Goal: Use online tool/utility: Utilize a website feature to perform a specific function

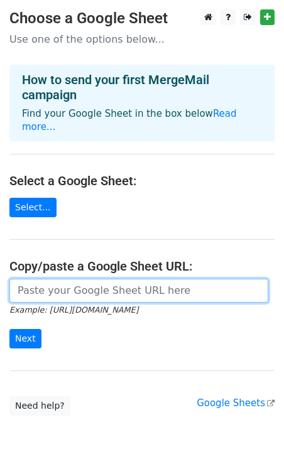
click at [53, 279] on input "url" at bounding box center [138, 291] width 259 height 24
paste input "[URL][DOMAIN_NAME]"
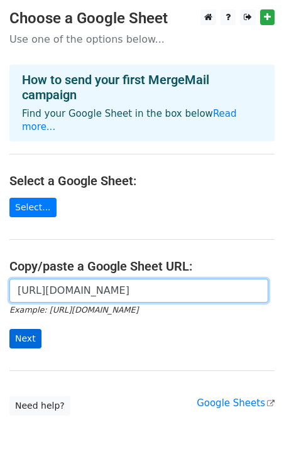
type input "[URL][DOMAIN_NAME]"
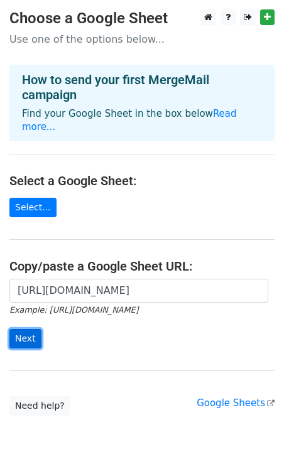
click at [26, 329] on input "Next" at bounding box center [25, 338] width 32 height 19
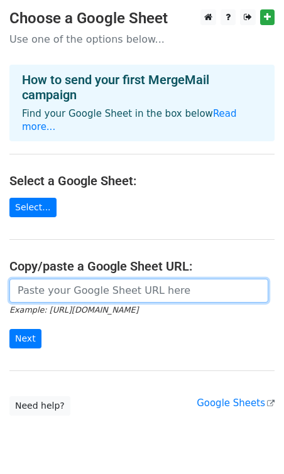
click at [33, 279] on input "url" at bounding box center [138, 291] width 259 height 24
paste input "https://docs.google.com/spreadsheets/d/1E3AcvYKJ8mpgZw3hBoD8bMAvsqjj9IZCcyPP60r…"
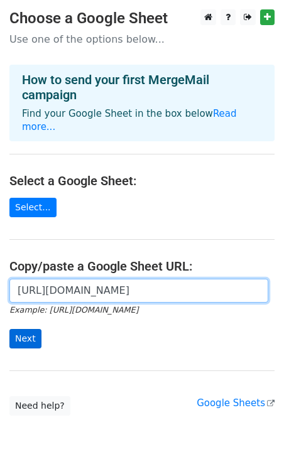
type input "https://docs.google.com/spreadsheets/d/1E3AcvYKJ8mpgZw3hBoD8bMAvsqjj9IZCcyPP60r…"
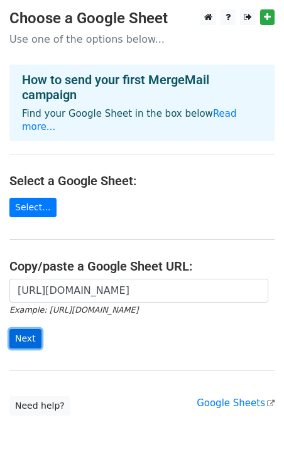
scroll to position [0, 0]
click at [30, 330] on input "Next" at bounding box center [25, 338] width 32 height 19
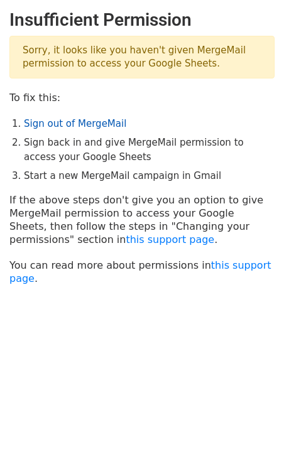
click at [55, 124] on link "Sign out of MergeMail" at bounding box center [75, 123] width 102 height 11
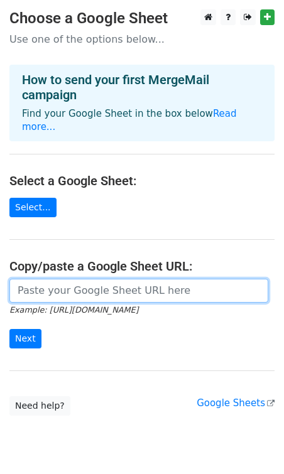
click at [31, 283] on input "url" at bounding box center [138, 291] width 259 height 24
paste input "https://docs.google.com/spreadsheets/d/1E3AcvYKJ8mpgZw3hBoD8bMAvsqjj9IZCcyPP60r…"
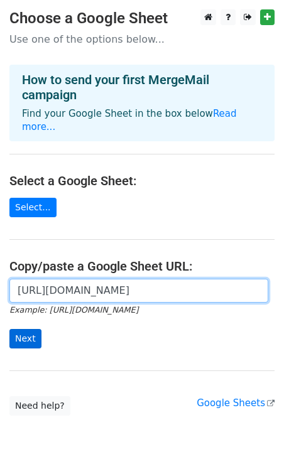
type input "https://docs.google.com/spreadsheets/d/1E3AcvYKJ8mpgZw3hBoD8bMAvsqjj9IZCcyPP60r…"
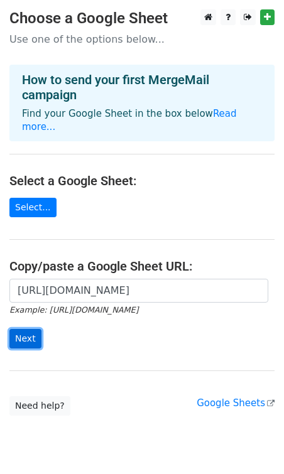
scroll to position [0, 0]
click at [32, 329] on input "Next" at bounding box center [25, 338] width 32 height 19
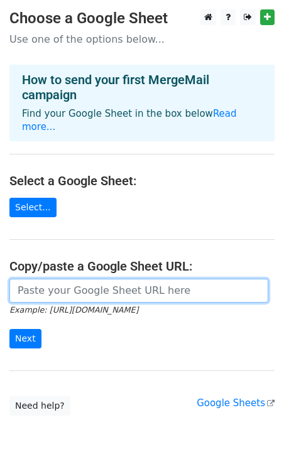
click at [28, 279] on input "url" at bounding box center [138, 291] width 259 height 24
paste input "https://docs.google.com/spreadsheets/d/1E3AcvYKJ8mpgZw3hBoD8bMAvsqjj9IZCcyPP60r…"
type input "https://docs.google.com/spreadsheets/d/1E3AcvYKJ8mpgZw3hBoD8bMAvsqjj9IZCcyPP60r…"
click at [9, 329] on input "Next" at bounding box center [25, 338] width 32 height 19
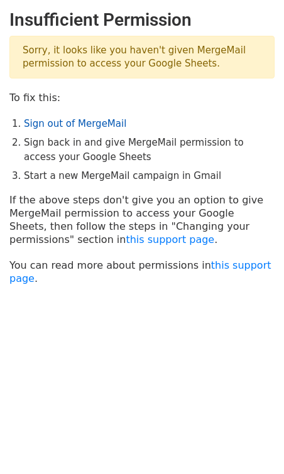
click at [30, 121] on link "Sign out of MergeMail" at bounding box center [75, 123] width 102 height 11
